Goal: Task Accomplishment & Management: Manage account settings

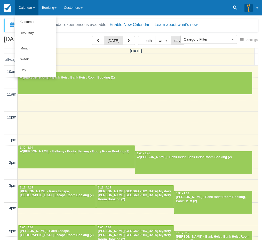
select select
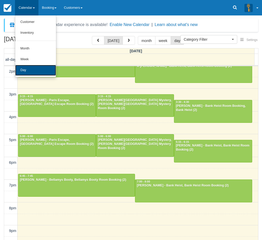
click at [23, 72] on link "Day" at bounding box center [35, 70] width 41 height 11
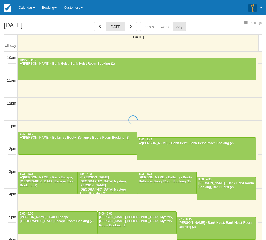
select select
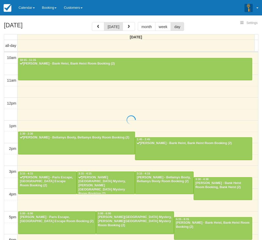
scroll to position [96, 0]
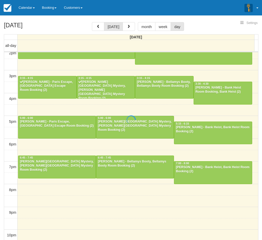
select select
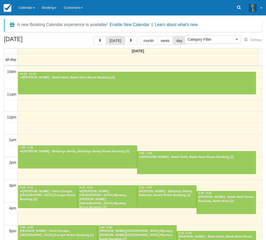
select select
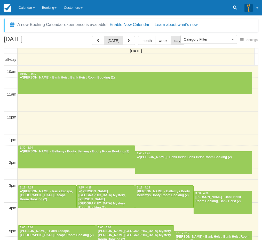
scroll to position [96, 0]
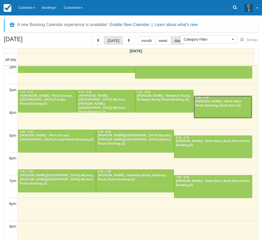
click at [215, 108] on div at bounding box center [223, 107] width 58 height 22
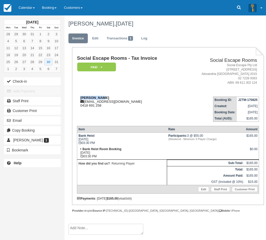
drag, startPoint x: 105, startPoint y: 97, endPoint x: 80, endPoint y: 97, distance: 25.3
click at [80, 97] on div "Taryn Boden taryn@evoloroomescape.com 0418 691 258" at bounding box center [129, 102] width 104 height 12
copy strong "Taryn Boden"
click at [113, 108] on td "Taryn Boden taryn@evoloroomescape.com 0418 691 258" at bounding box center [129, 107] width 104 height 29
click at [31, 10] on link "Calendar" at bounding box center [26, 7] width 23 height 15
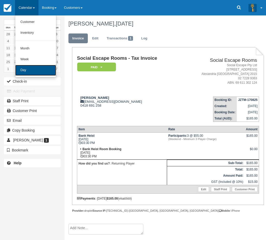
click at [34, 74] on link "Day" at bounding box center [35, 70] width 41 height 11
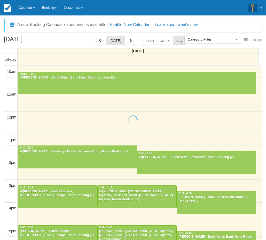
select select
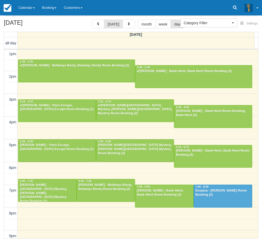
scroll to position [95, 0]
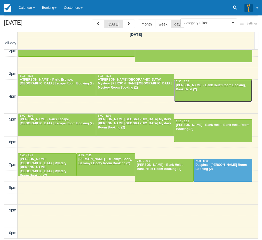
click at [205, 91] on div "Taryn Boden - Bank Heist Room Booking, Bank Heist (2)" at bounding box center [212, 88] width 75 height 8
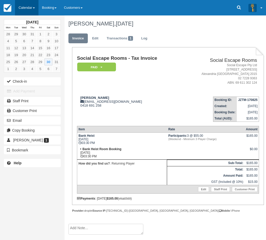
click at [24, 9] on link "Calendar" at bounding box center [26, 7] width 23 height 15
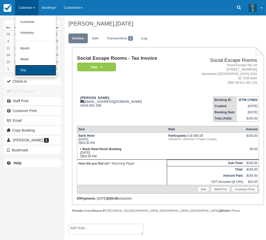
click at [19, 69] on link "Day" at bounding box center [35, 70] width 41 height 11
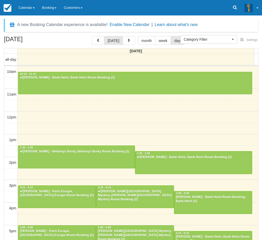
select select
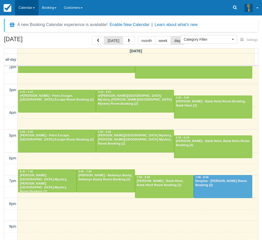
click at [26, 12] on link "Calendar" at bounding box center [26, 7] width 23 height 15
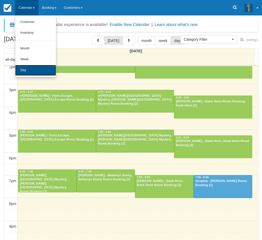
click at [26, 71] on link "Day" at bounding box center [35, 70] width 41 height 11
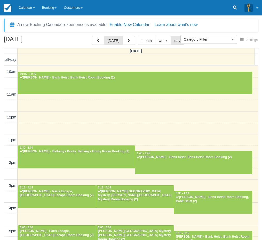
select select
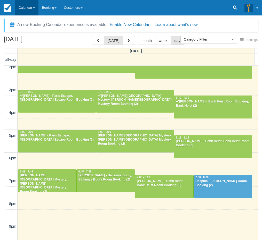
click at [25, 11] on link "Calendar" at bounding box center [26, 7] width 23 height 15
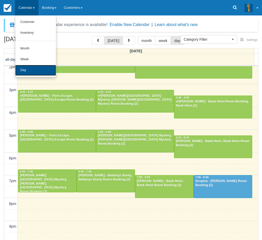
click at [32, 70] on link "Day" at bounding box center [35, 70] width 41 height 11
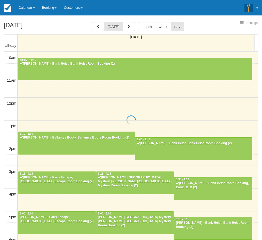
select select
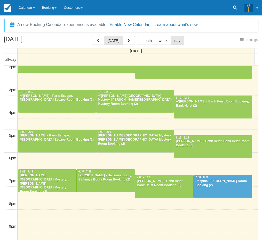
select select
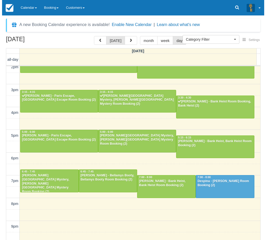
scroll to position [95, 0]
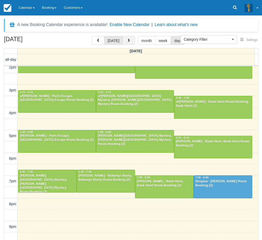
click at [129, 42] on button "button" at bounding box center [129, 40] width 12 height 9
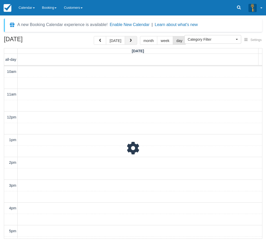
scroll to position [112, 0]
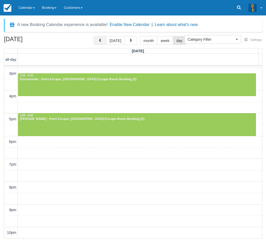
click at [100, 42] on span "button" at bounding box center [100, 41] width 4 height 4
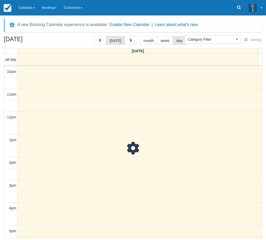
scroll to position [112, 0]
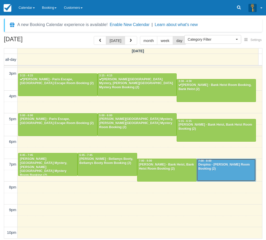
click at [223, 174] on div at bounding box center [226, 170] width 59 height 22
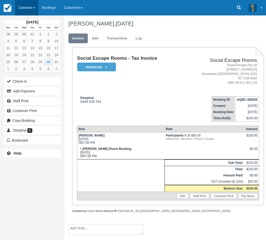
click at [26, 11] on link "Calendar" at bounding box center [26, 7] width 23 height 15
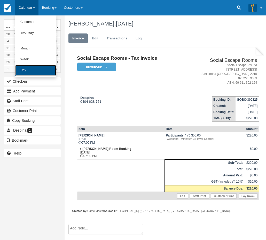
click at [28, 69] on link "Day" at bounding box center [35, 70] width 41 height 11
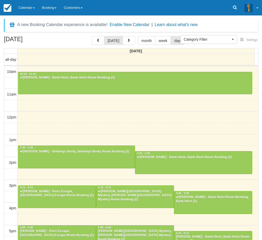
select select
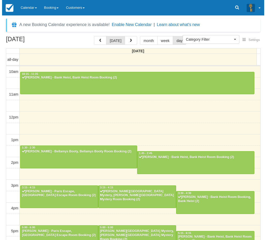
scroll to position [96, 0]
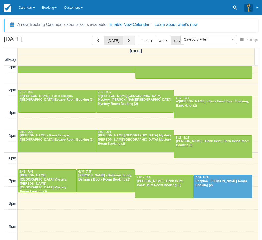
click at [128, 43] on button "button" at bounding box center [129, 40] width 12 height 9
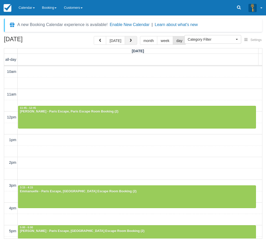
click at [129, 42] on span "button" at bounding box center [131, 41] width 4 height 4
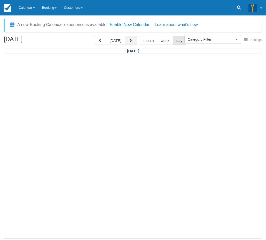
click at [129, 40] on span "button" at bounding box center [131, 41] width 4 height 4
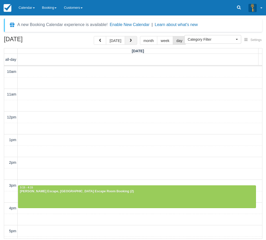
scroll to position [112, 0]
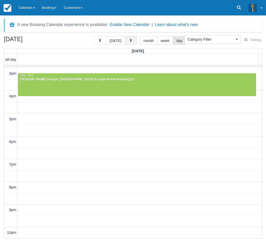
click at [129, 40] on span "button" at bounding box center [131, 41] width 4 height 4
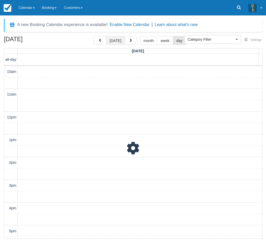
scroll to position [112, 0]
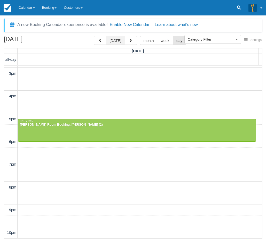
click at [116, 40] on button "[DATE]" at bounding box center [115, 40] width 19 height 9
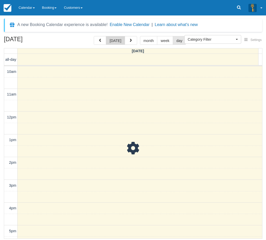
scroll to position [112, 0]
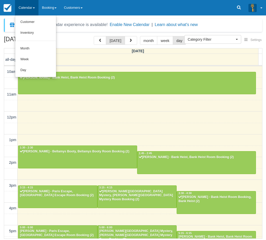
select select
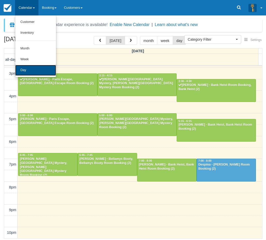
click at [25, 68] on link "Day" at bounding box center [35, 70] width 41 height 11
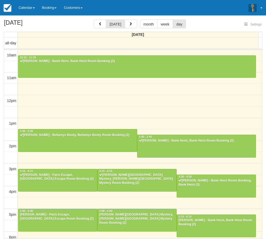
select select
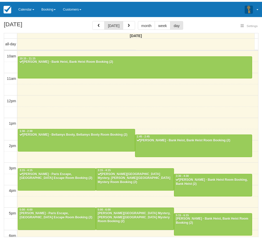
scroll to position [96, 0]
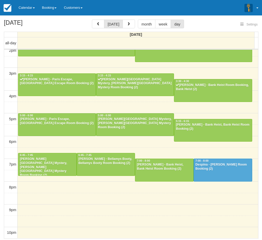
select select
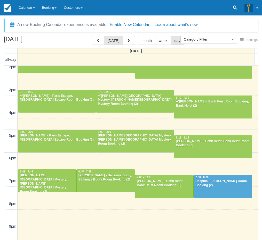
scroll to position [95, 0]
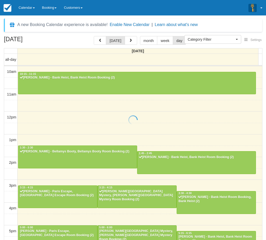
select select
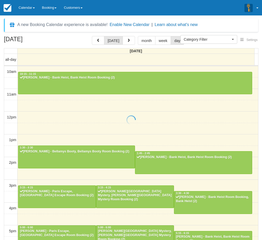
scroll to position [96, 0]
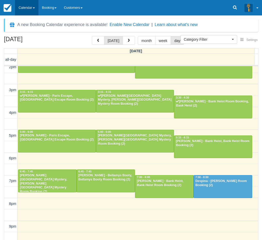
click at [31, 2] on link "Calendar" at bounding box center [26, 7] width 23 height 15
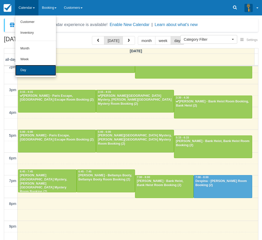
click at [30, 70] on link "Day" at bounding box center [35, 70] width 41 height 11
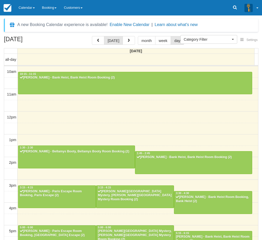
select select
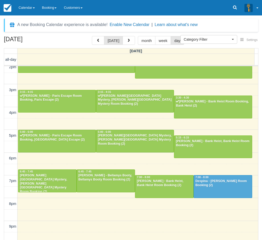
scroll to position [95, 0]
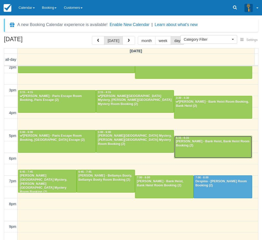
click at [190, 143] on div "Ace Sahyoun - Bank Heist, Bank Heist Room Booking (2)" at bounding box center [212, 144] width 75 height 8
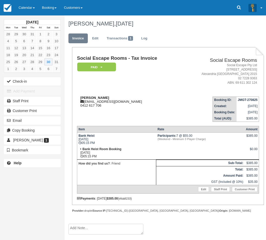
click at [84, 98] on strong "[PERSON_NAME]" at bounding box center [94, 98] width 29 height 4
drag, startPoint x: 84, startPoint y: 98, endPoint x: 92, endPoint y: 97, distance: 7.8
click at [92, 97] on strong "[PERSON_NAME]" at bounding box center [94, 98] width 29 height 4
copy strong "[PERSON_NAME]"
